Goal: Information Seeking & Learning: Learn about a topic

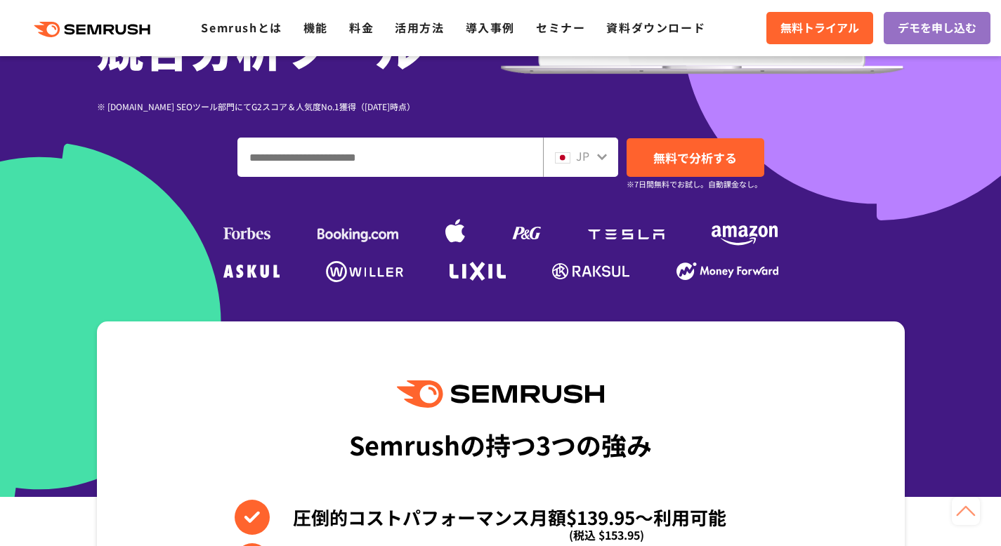
scroll to position [272, 0]
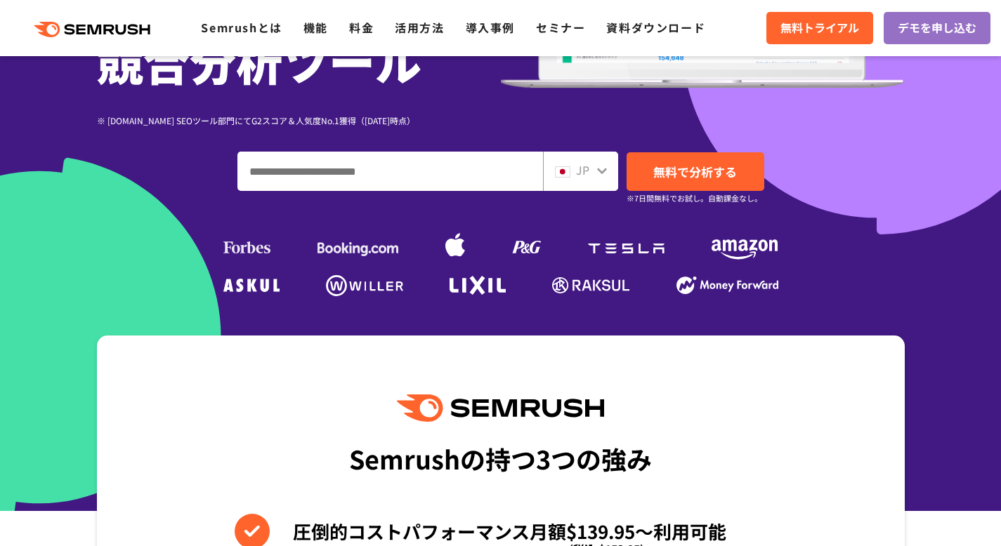
click at [436, 152] on input "ドメイン、キーワードまたはURLを入力してください" at bounding box center [390, 171] width 304 height 38
type input "**********"
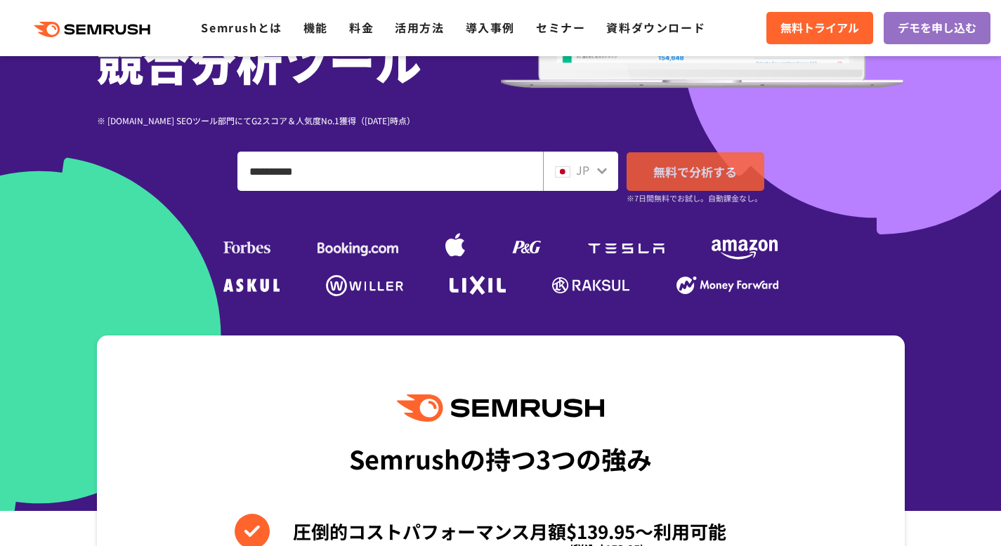
click at [647, 152] on link "無料で分析する" at bounding box center [695, 171] width 138 height 39
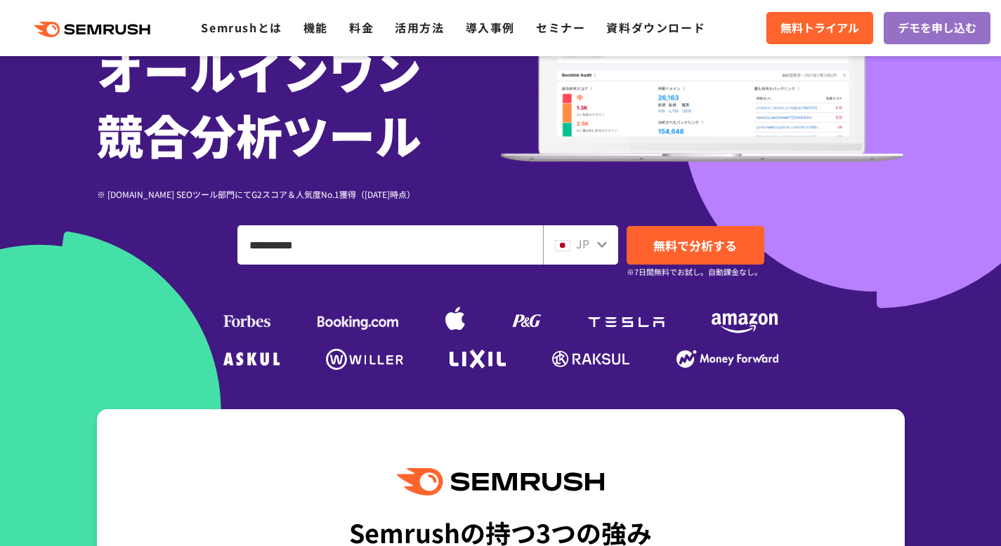
scroll to position [143, 0]
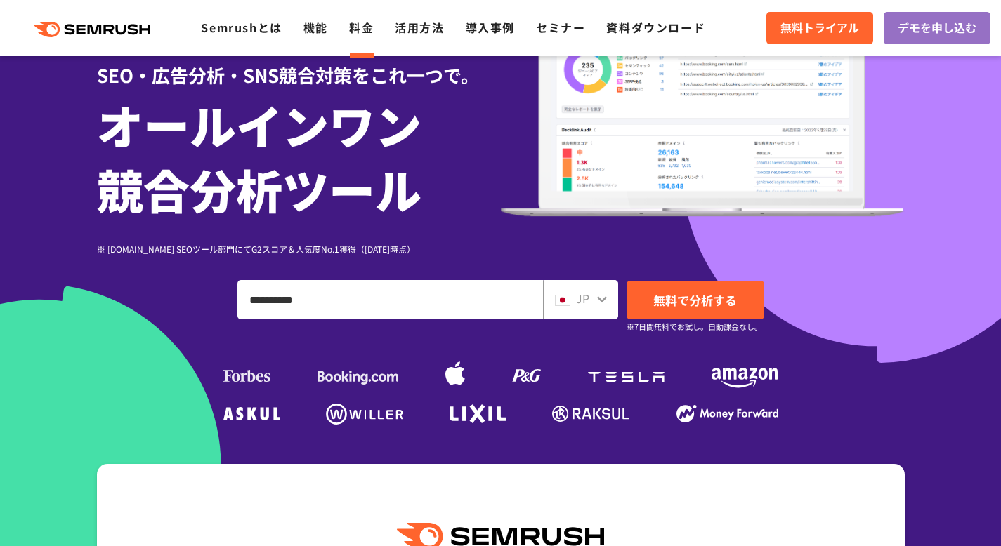
click at [349, 19] on link "料金" at bounding box center [361, 27] width 25 height 17
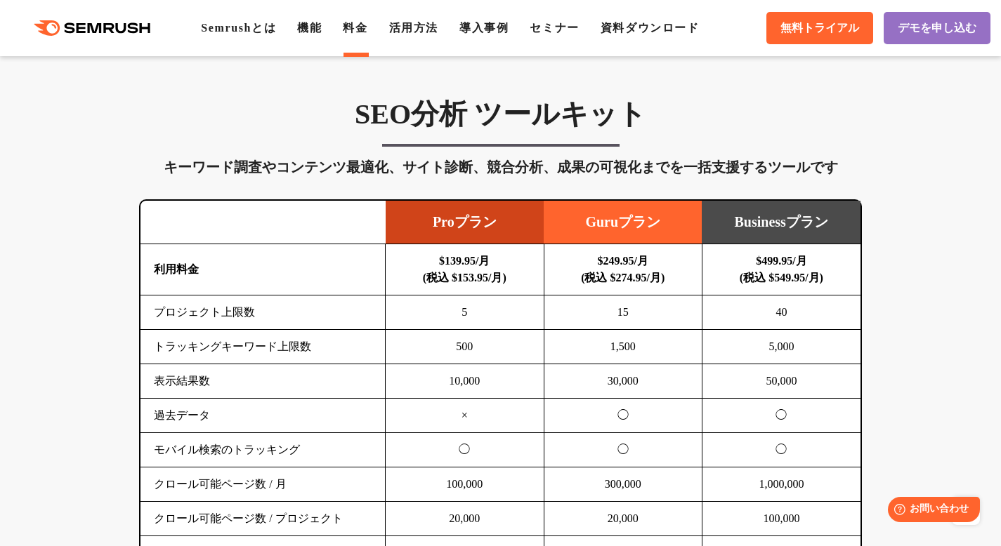
scroll to position [817, 0]
